Goal: Information Seeking & Learning: Learn about a topic

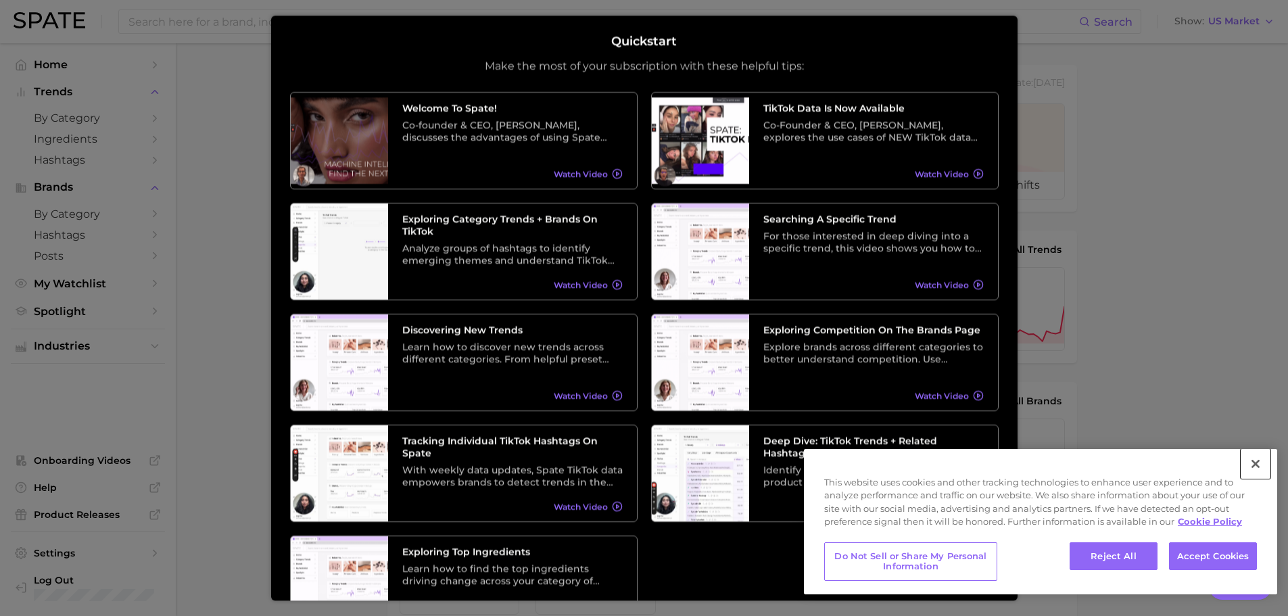
click at [1254, 467] on button "Close" at bounding box center [1256, 464] width 30 height 30
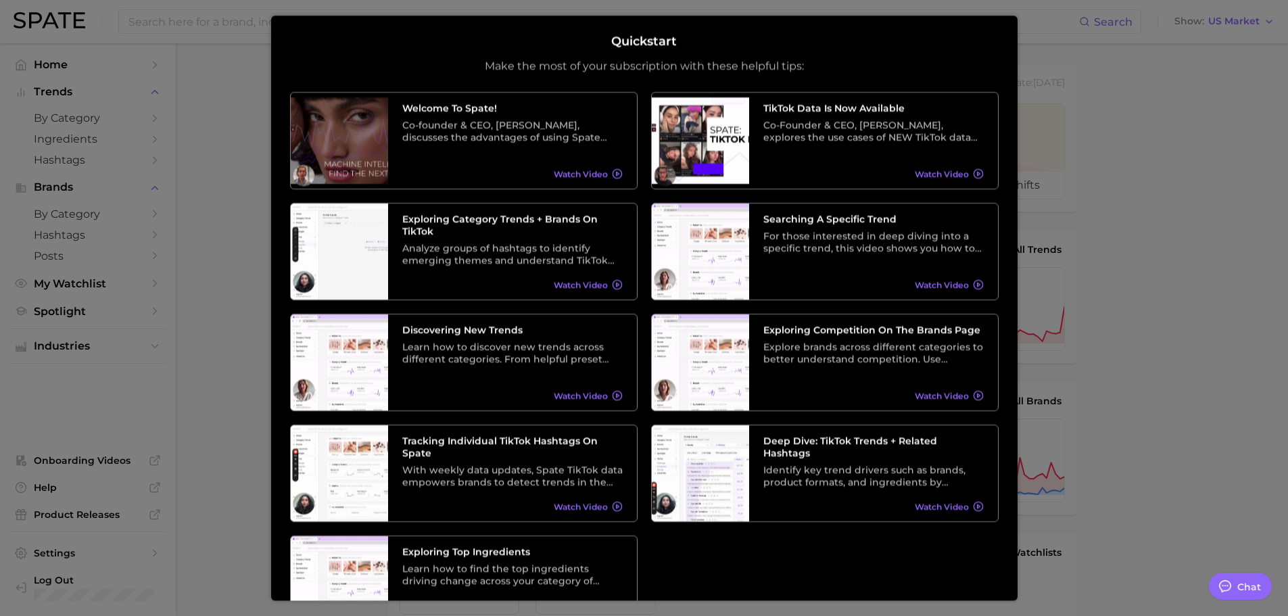
click at [1174, 113] on div at bounding box center [644, 549] width 1288 height 1099
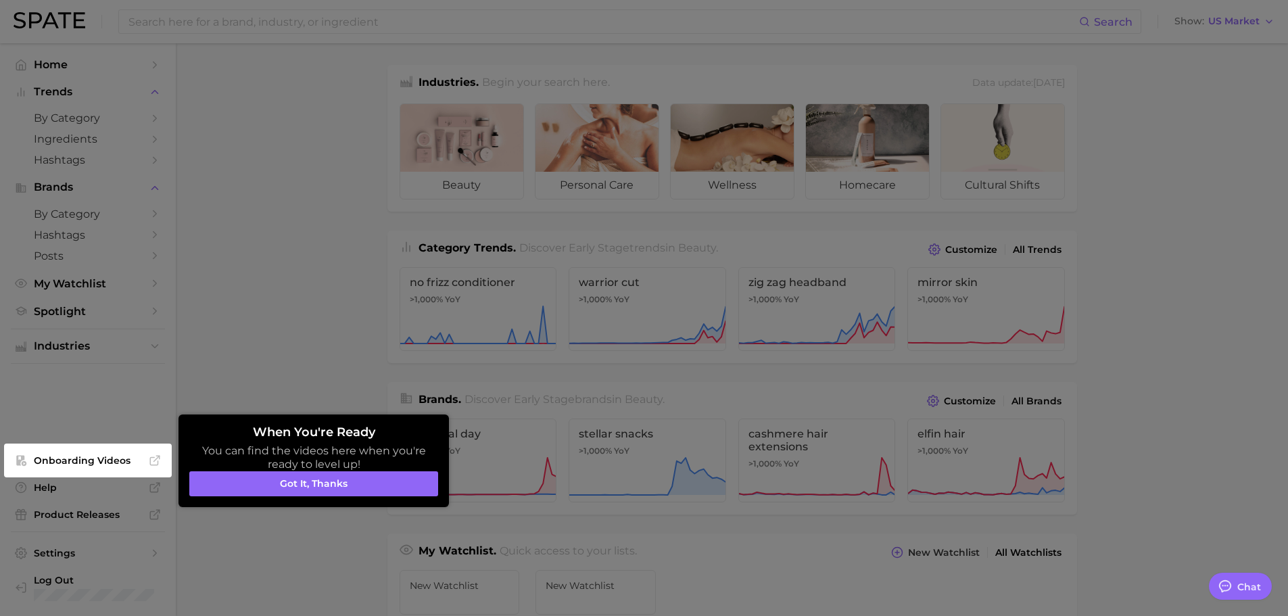
click at [385, 27] on div at bounding box center [644, 549] width 1288 height 1099
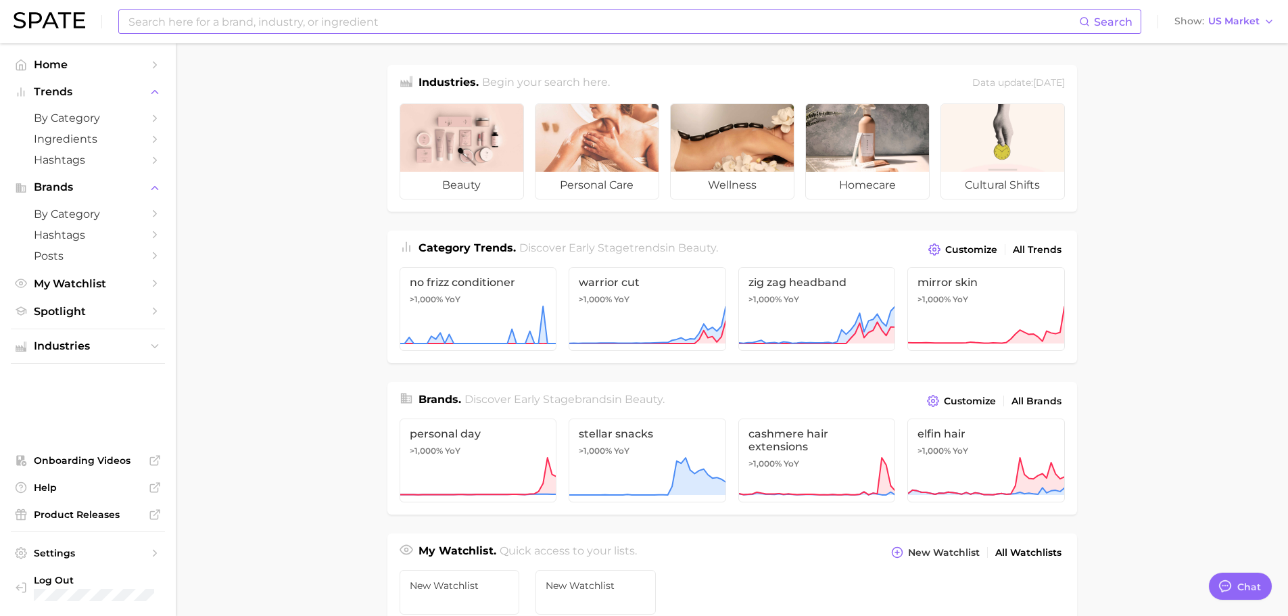
click at [367, 18] on input at bounding box center [603, 21] width 952 height 23
type input "baby"
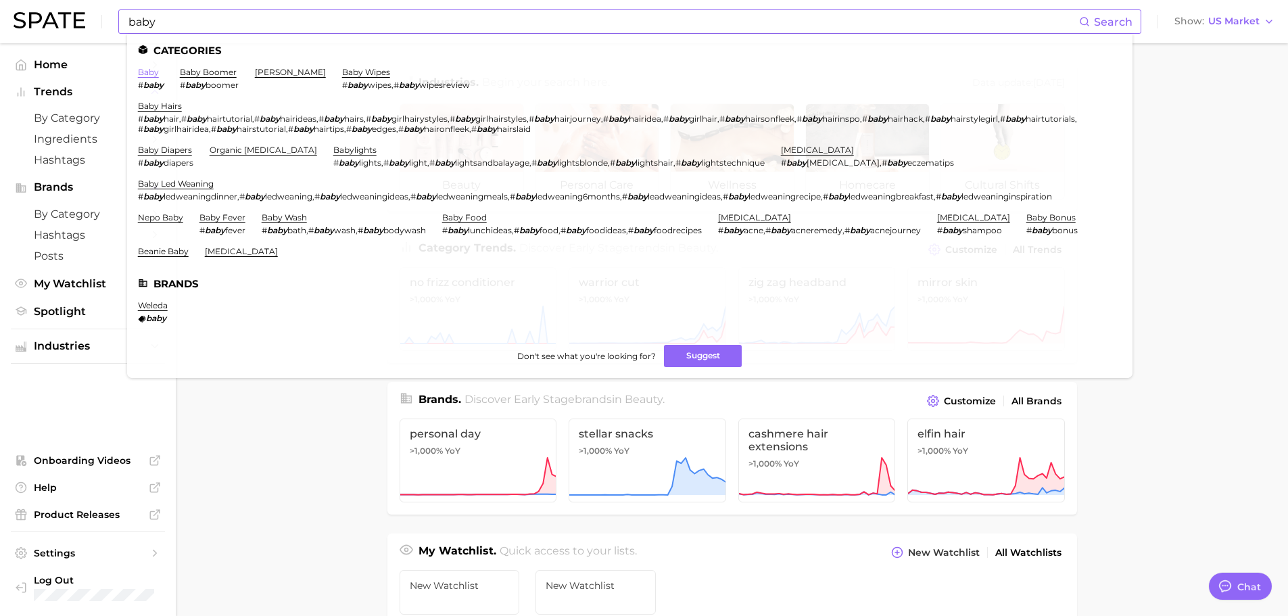
click at [152, 76] on link "baby" at bounding box center [148, 72] width 21 height 10
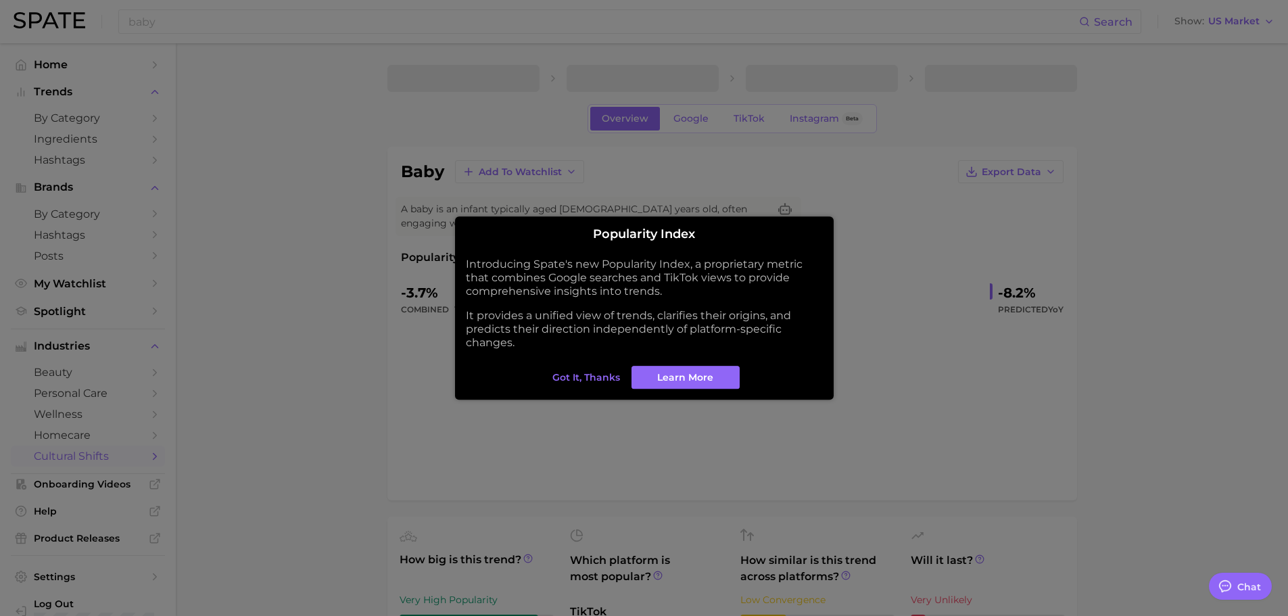
type textarea "x"
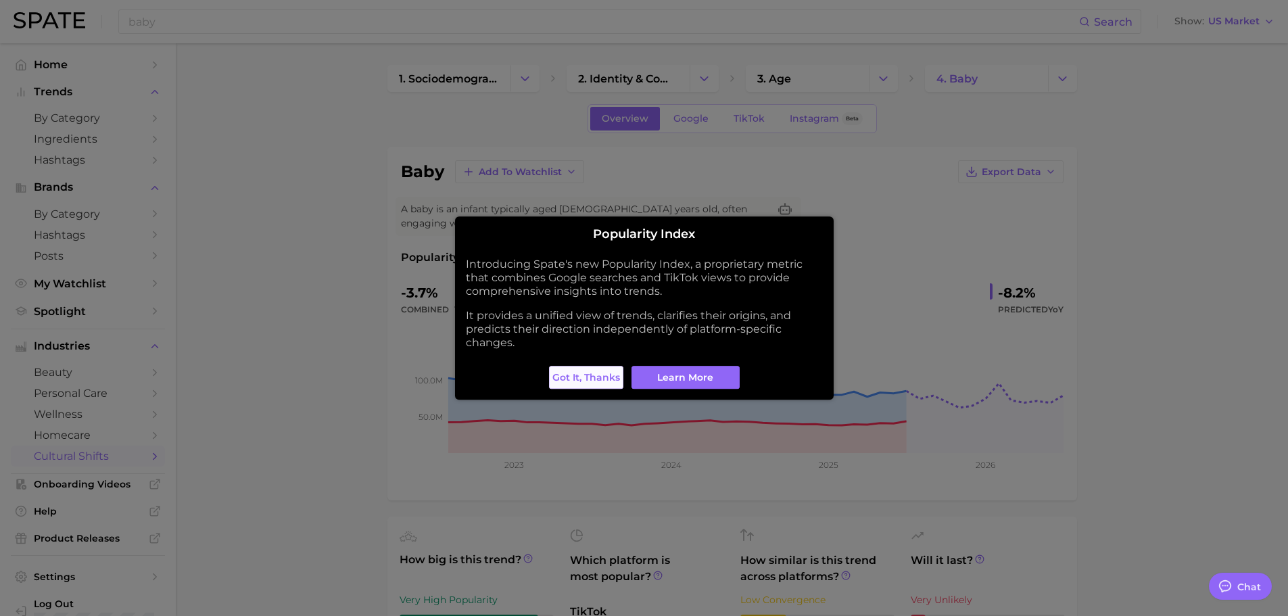
click at [598, 384] on button "Got it, thanks" at bounding box center [586, 377] width 74 height 23
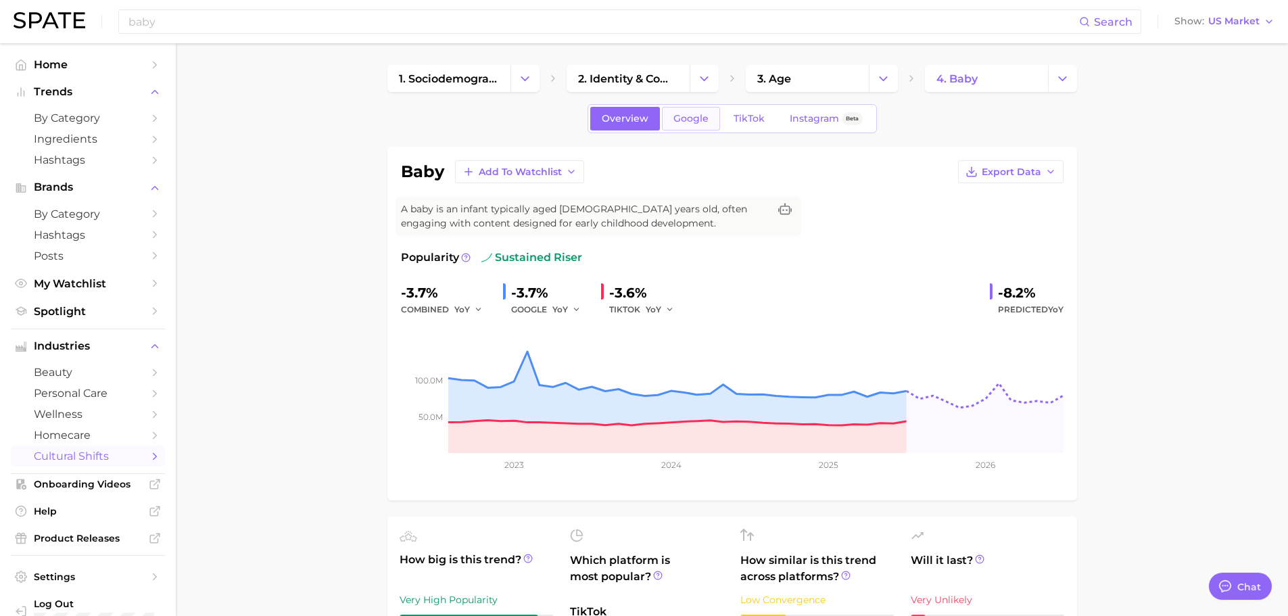
click at [691, 118] on span "Google" at bounding box center [690, 118] width 35 height 11
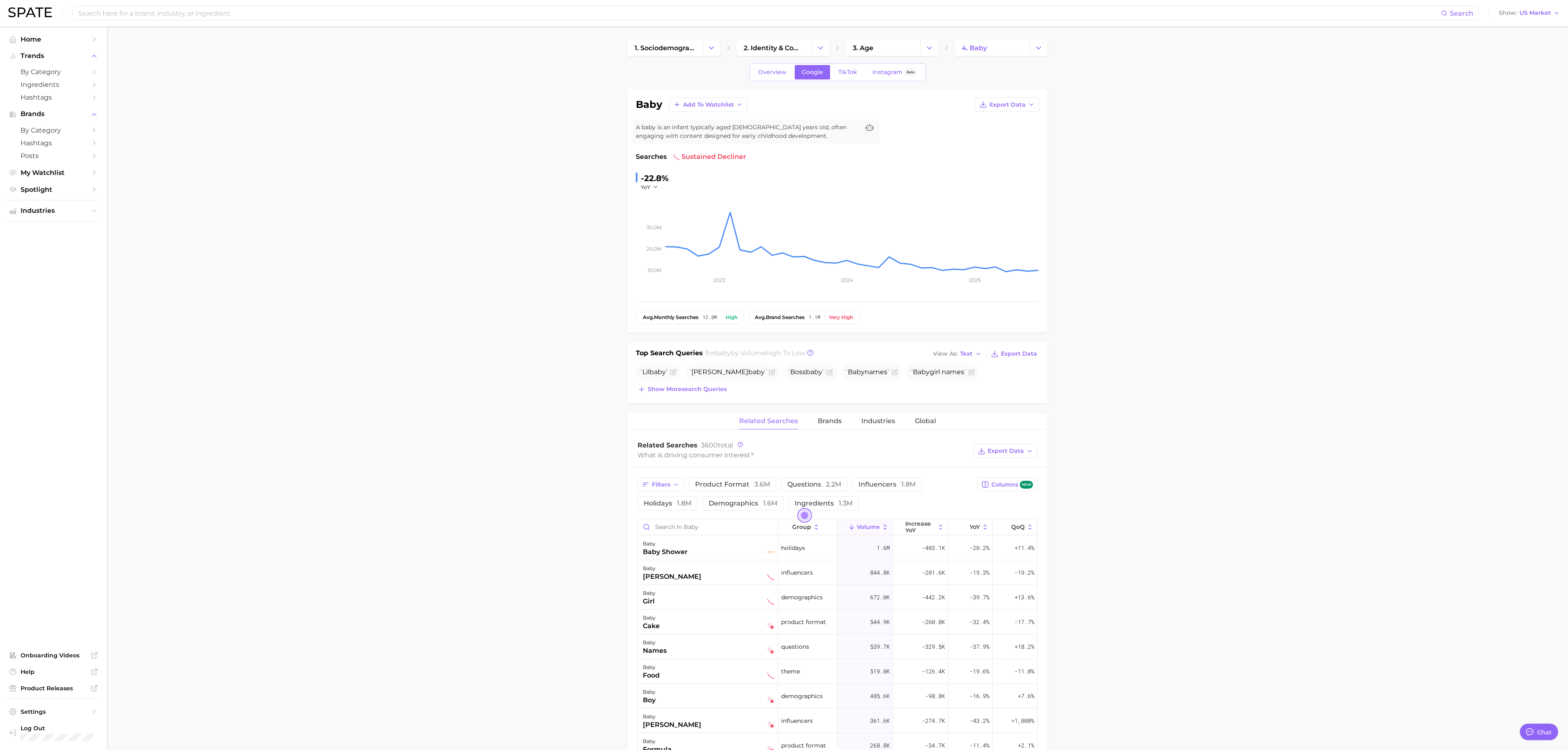
type textarea "x"
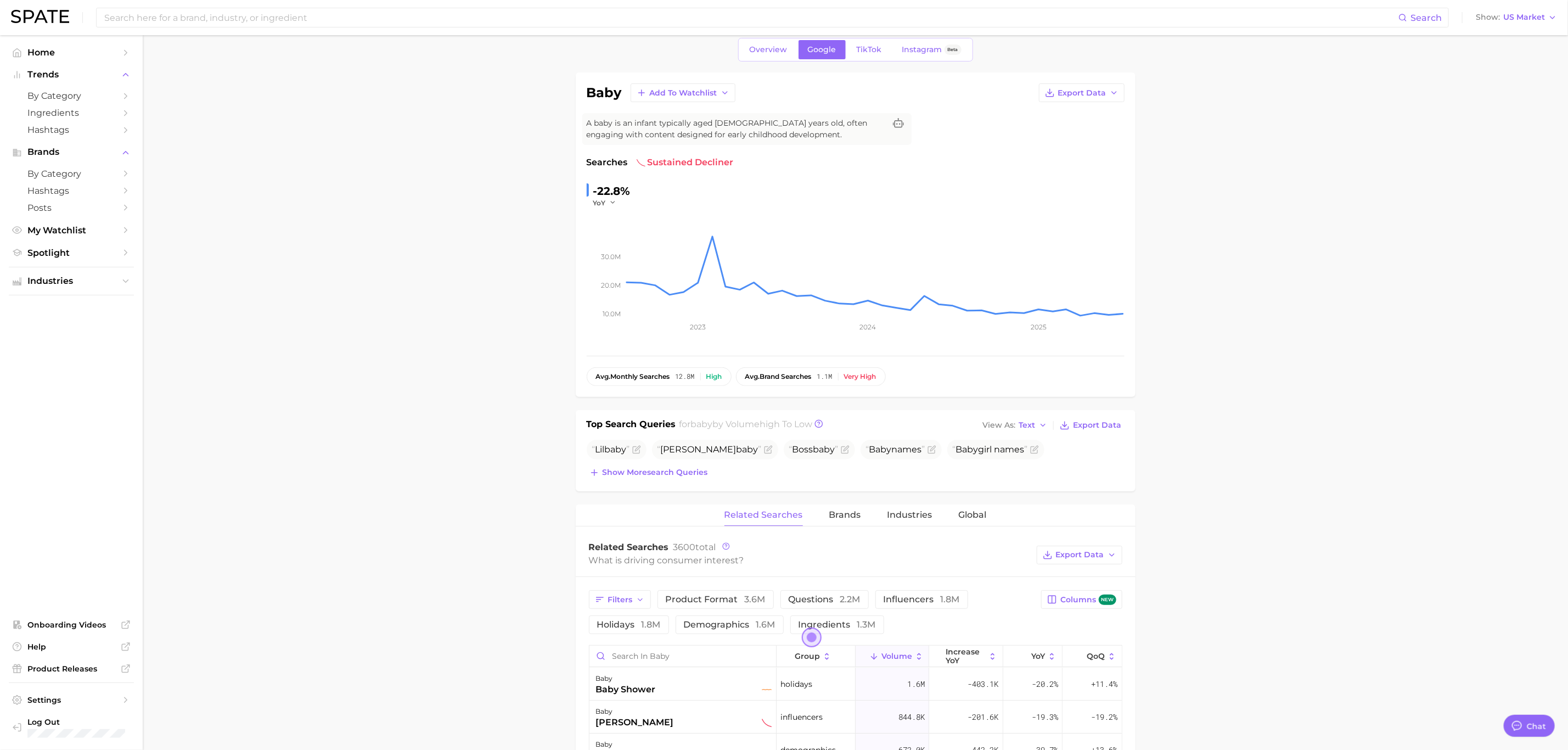
scroll to position [37, 0]
